Goal: Information Seeking & Learning: Learn about a topic

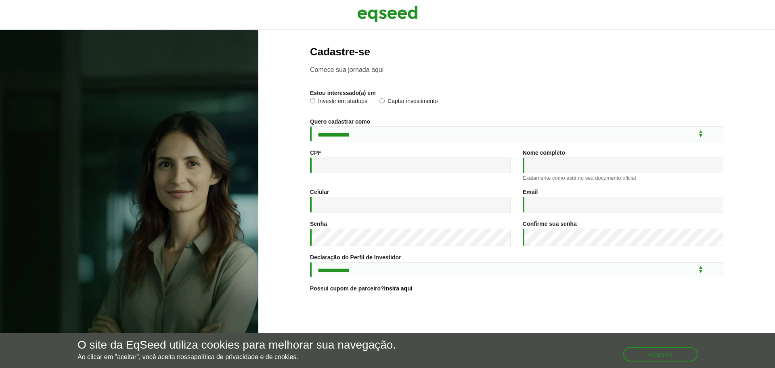
click at [391, 2] on div at bounding box center [387, 15] width 775 height 30
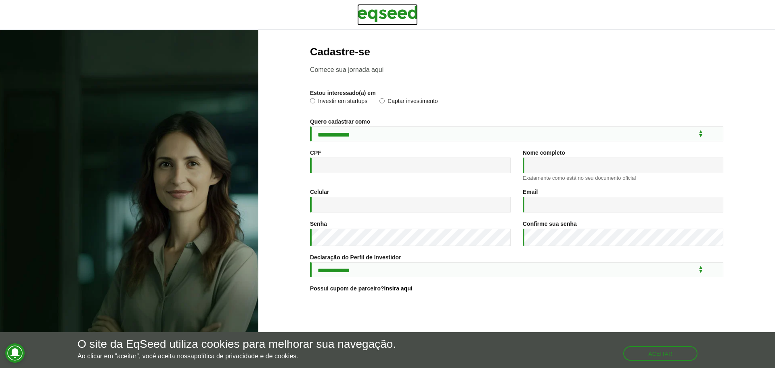
click at [390, 13] on img at bounding box center [387, 14] width 61 height 20
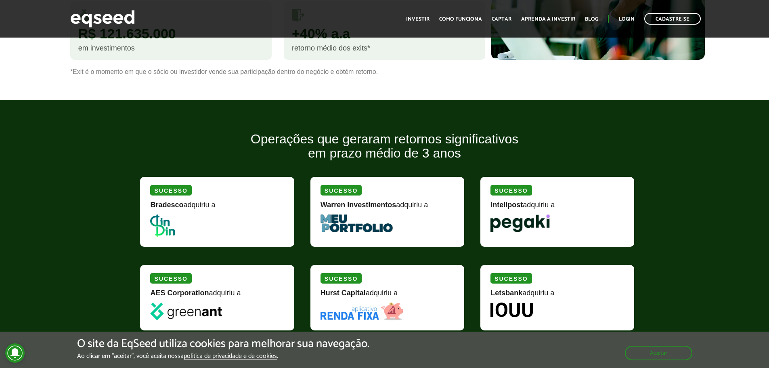
scroll to position [847, 0]
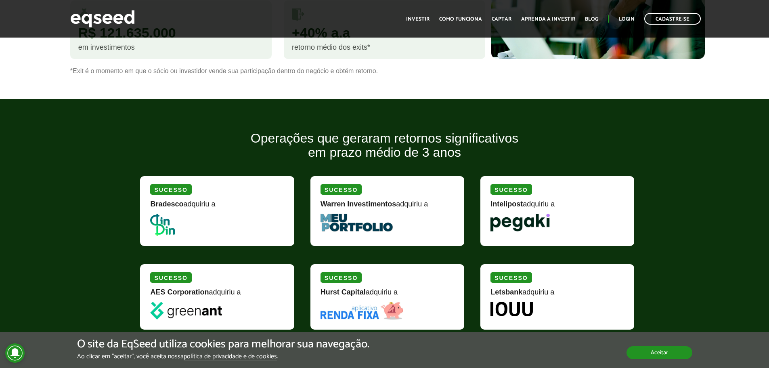
click at [643, 350] on button "Aceitar" at bounding box center [659, 352] width 66 height 13
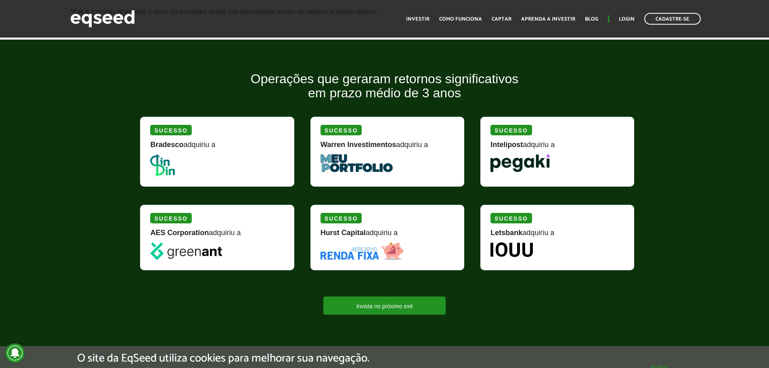
scroll to position [968, 0]
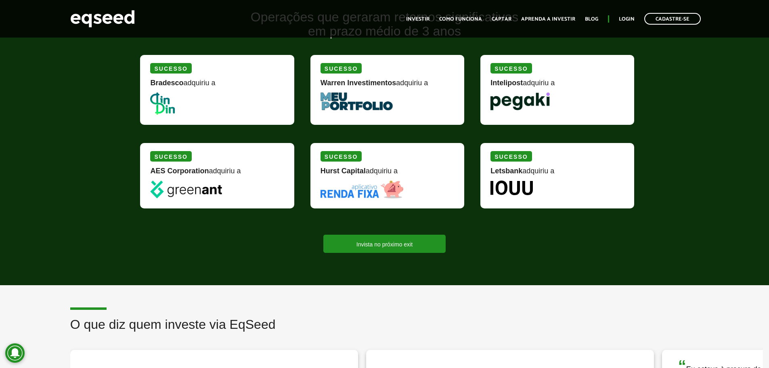
click at [514, 243] on div "Invista no próximo exit" at bounding box center [384, 243] width 500 height 18
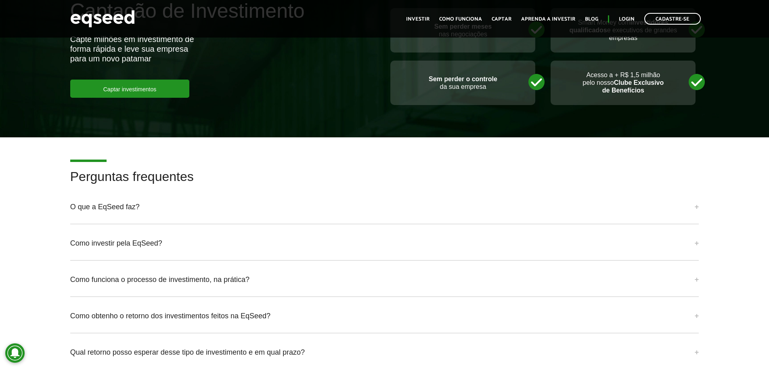
scroll to position [1868, 0]
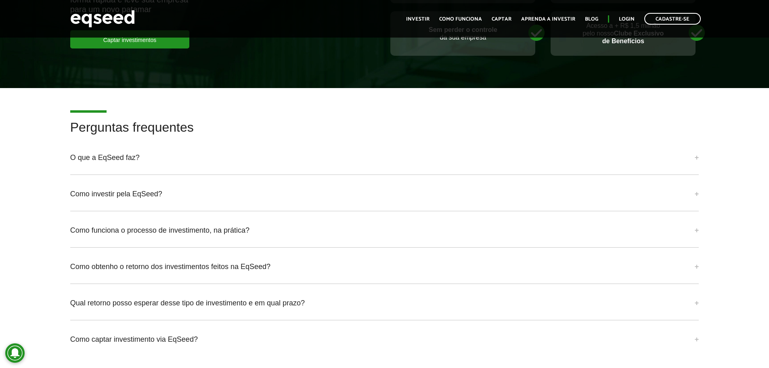
drag, startPoint x: 451, startPoint y: 244, endPoint x: 460, endPoint y: 306, distance: 62.7
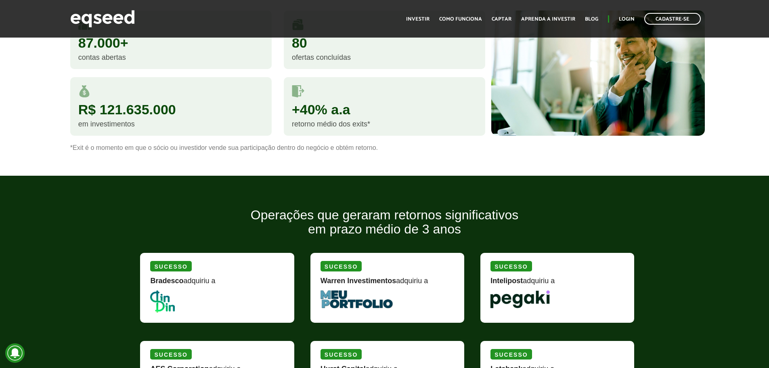
scroll to position [0, 0]
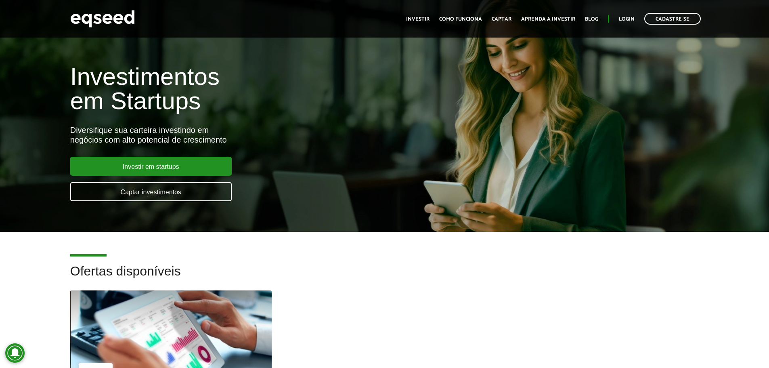
drag, startPoint x: 477, startPoint y: 170, endPoint x: 490, endPoint y: -35, distance: 205.0
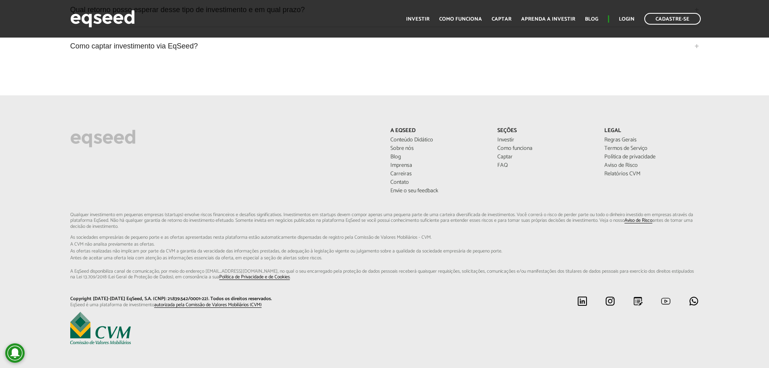
drag, startPoint x: 437, startPoint y: 189, endPoint x: 444, endPoint y: 387, distance: 197.4
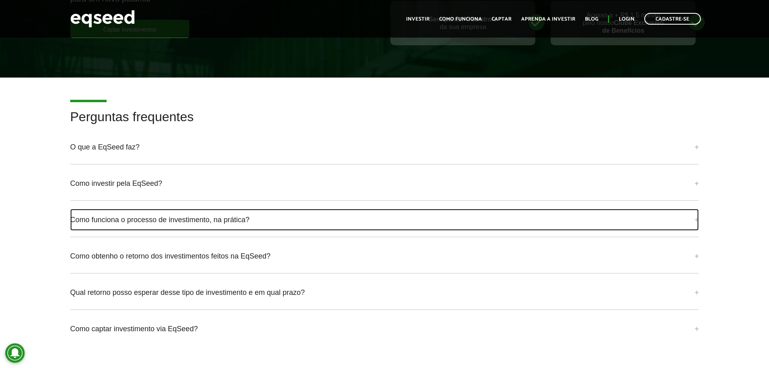
click at [192, 214] on link "Como funciona o processo de investimento, na prática?" at bounding box center [384, 220] width 629 height 22
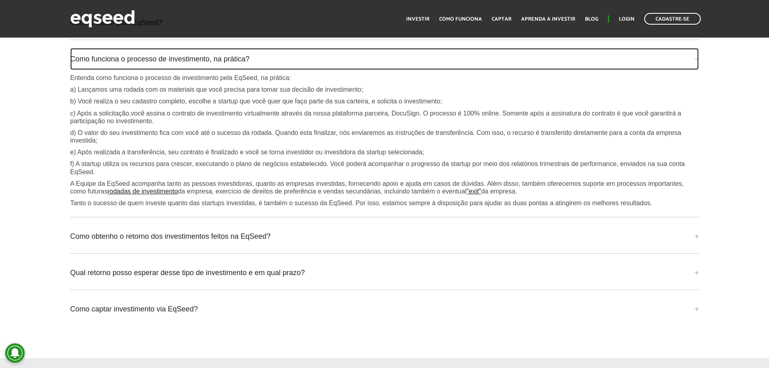
scroll to position [2040, 0]
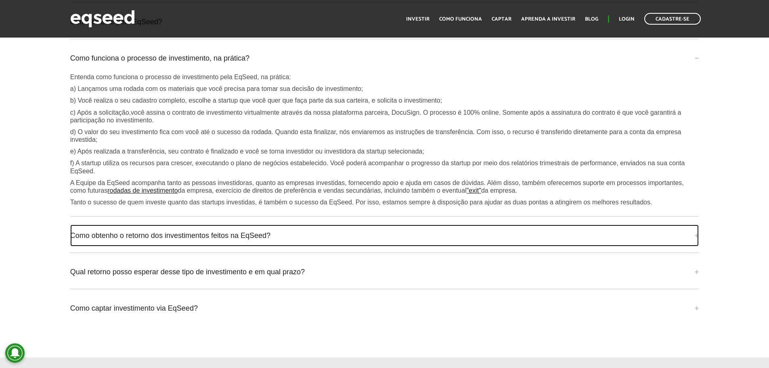
click at [208, 232] on link "Como obtenho o retorno dos investimentos feitos na EqSeed?" at bounding box center [384, 235] width 629 height 22
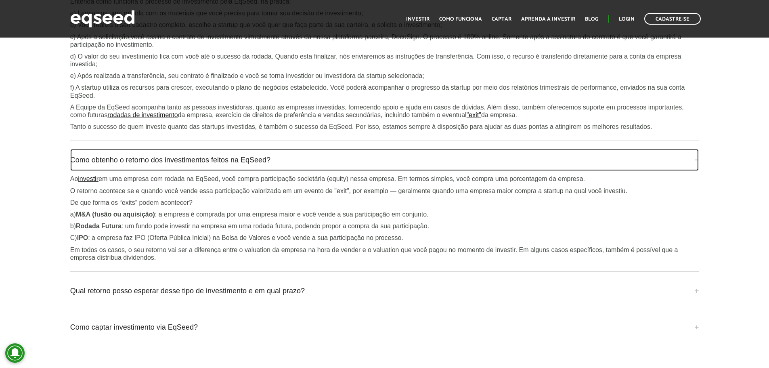
scroll to position [2121, 0]
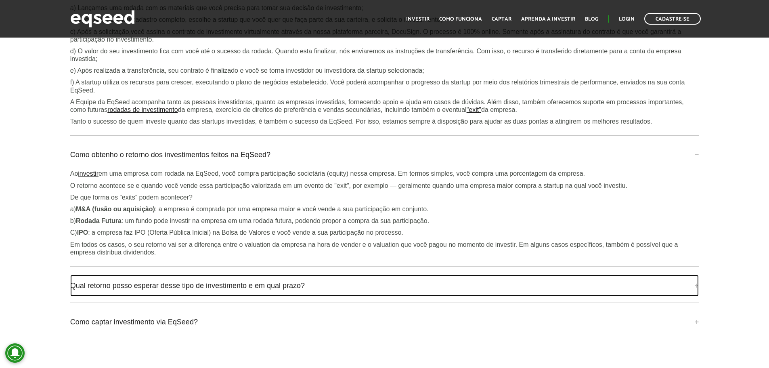
click at [267, 276] on link "Qual retorno posso esperar desse tipo de investimento e em qual prazo?" at bounding box center [384, 285] width 629 height 22
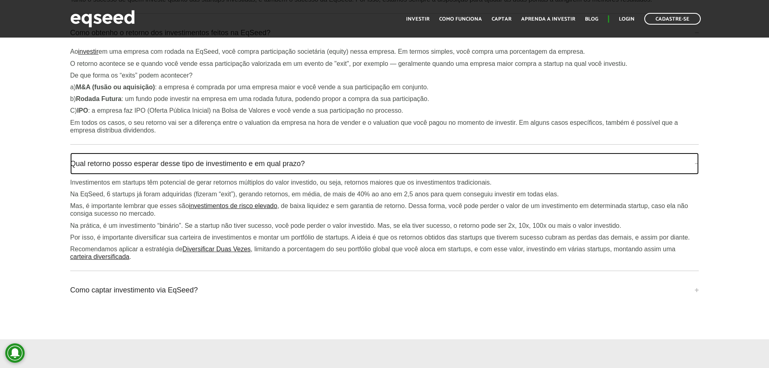
scroll to position [2282, 0]
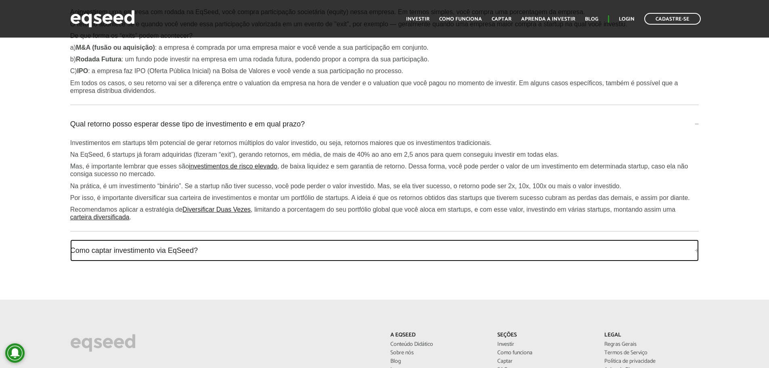
click at [214, 240] on link "Como captar investimento via EqSeed?" at bounding box center [384, 250] width 629 height 22
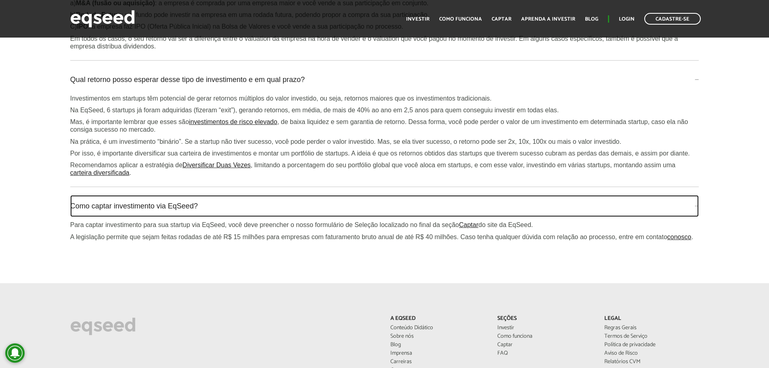
scroll to position [2403, 0]
